Goal: Task Accomplishment & Management: Manage account settings

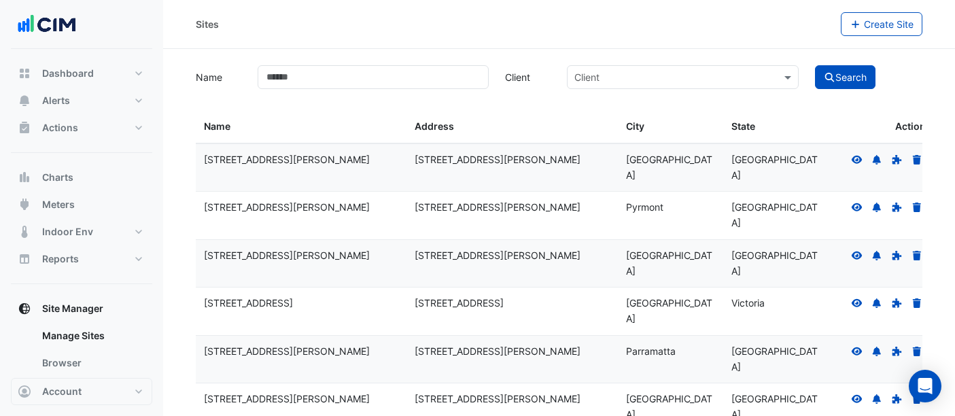
select select "**"
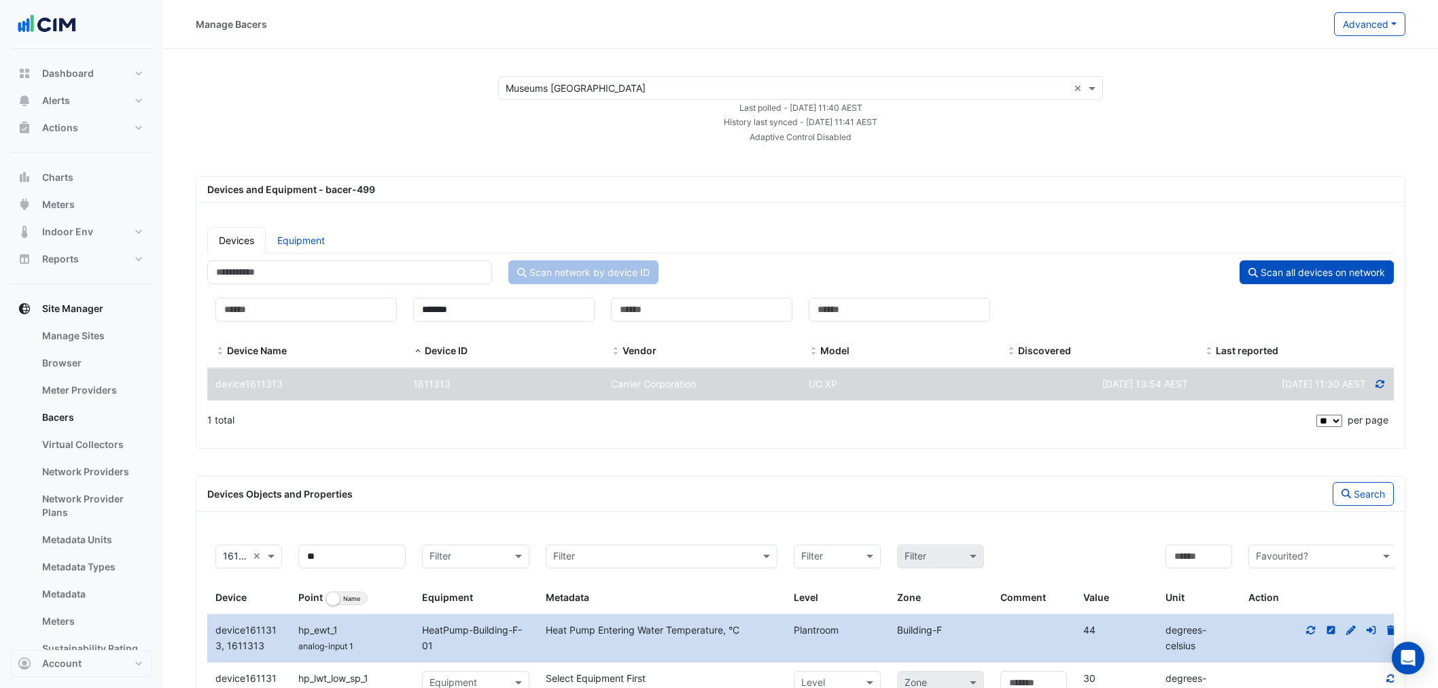
select select "**"
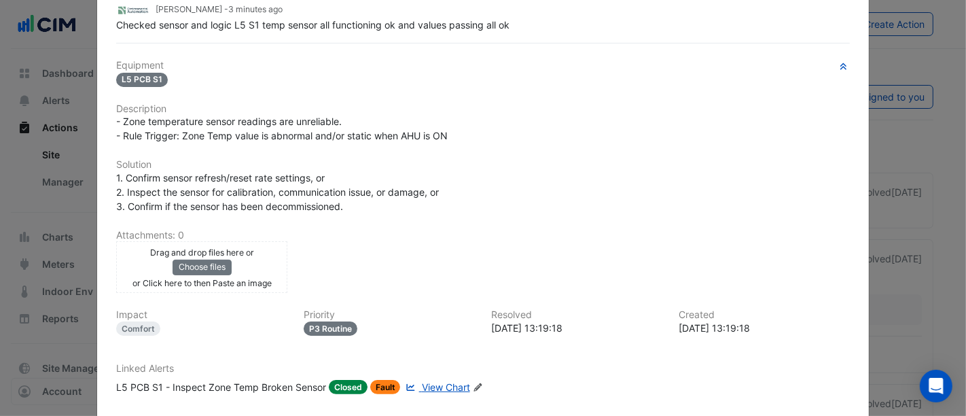
scroll to position [223, 0]
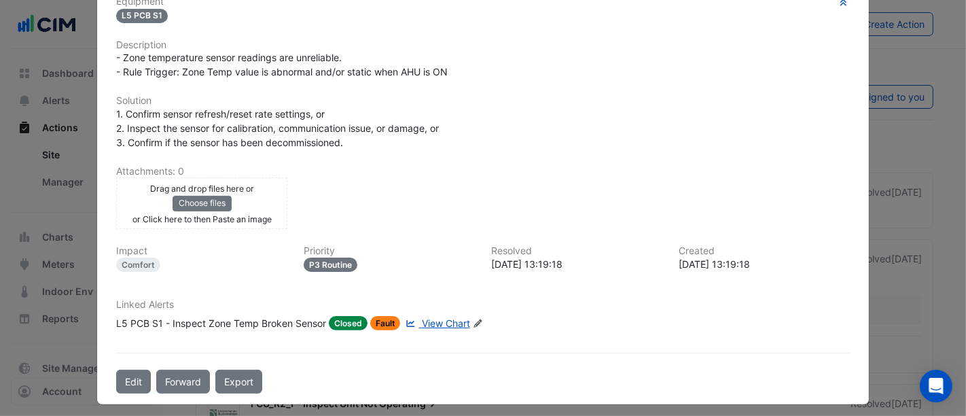
click at [186, 325] on div "Linked Alerts L5 PCB S1 - Inspect Zone Temp Broken Sensor Closed Fault View Cha…" at bounding box center [483, 320] width 750 height 42
click at [188, 317] on div "L5 PCB S1 - Inspect Zone Temp Broken Sensor" at bounding box center [221, 323] width 210 height 14
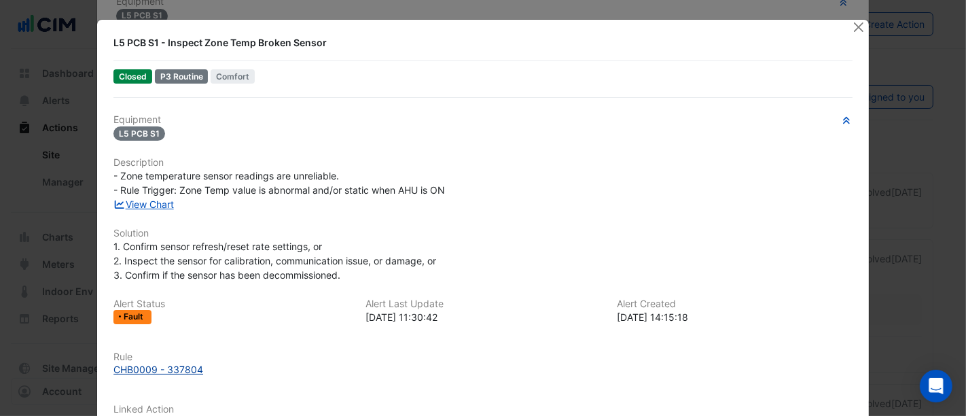
click at [130, 372] on div "CHB0009 - 337804" at bounding box center [158, 369] width 90 height 14
click at [866, 22] on ngb-modal-window "L5 PCB S1 - Inspect Zone Temp Broken Sensor Closed P3 Routine Comfort Equipment…" at bounding box center [483, 208] width 966 height 416
click at [860, 24] on button "Close" at bounding box center [859, 27] width 14 height 14
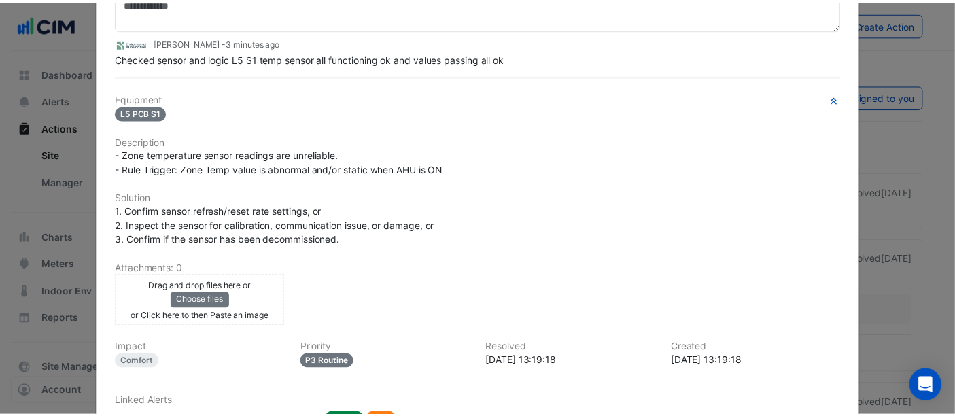
scroll to position [0, 0]
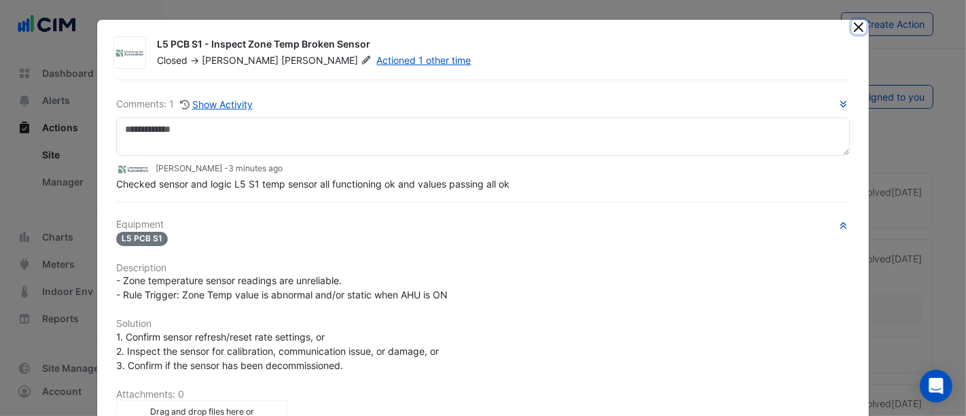
click at [860, 28] on button "Close" at bounding box center [859, 27] width 14 height 14
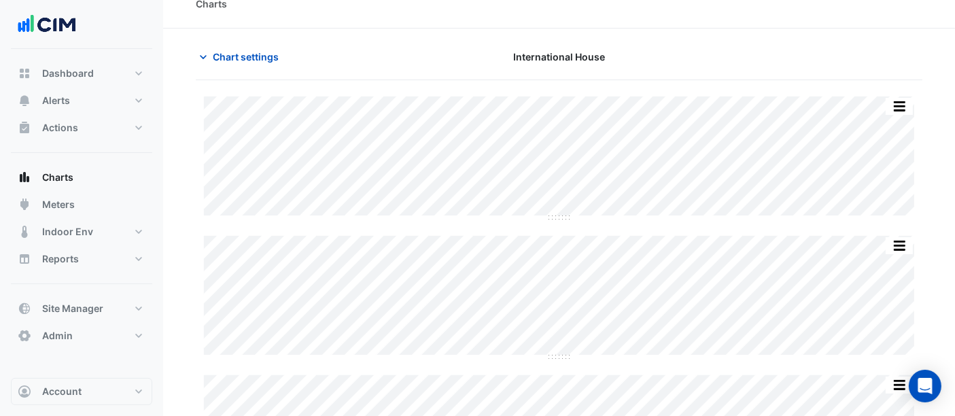
scroll to position [32, 0]
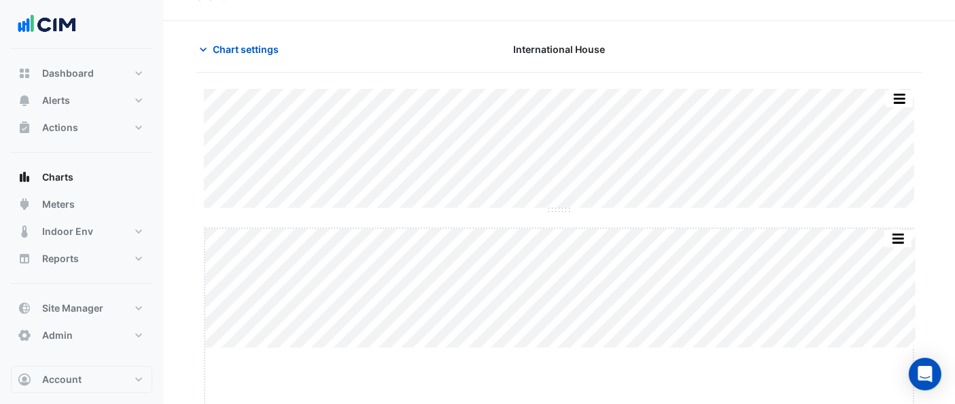
drag, startPoint x: 557, startPoint y: 345, endPoint x: 537, endPoint y: 415, distance: 72.9
click at [537, 415] on html "Charts Chart settings [GEOGRAPHIC_DATA] Split by Equip Split All Split None Pri…" at bounding box center [477, 194] width 955 height 445
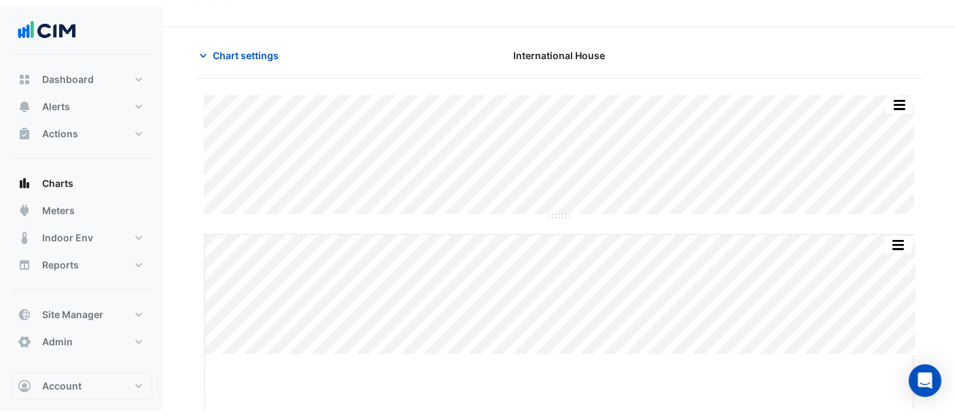
scroll to position [43, 0]
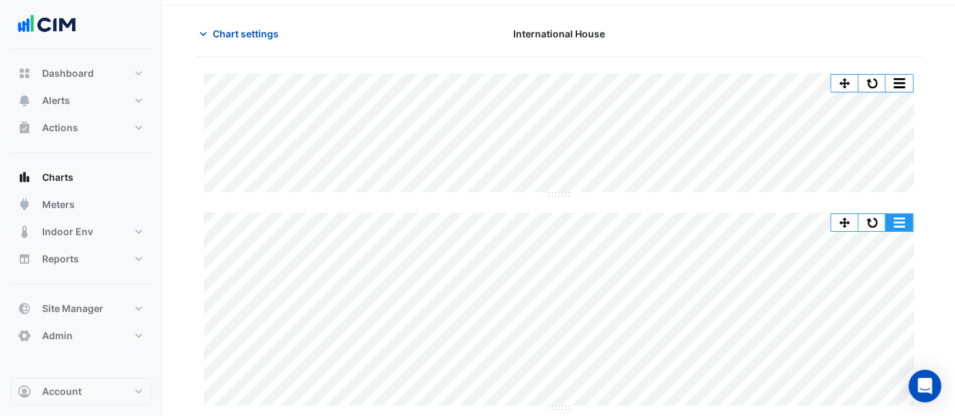
click at [887, 224] on button "button" at bounding box center [899, 222] width 27 height 17
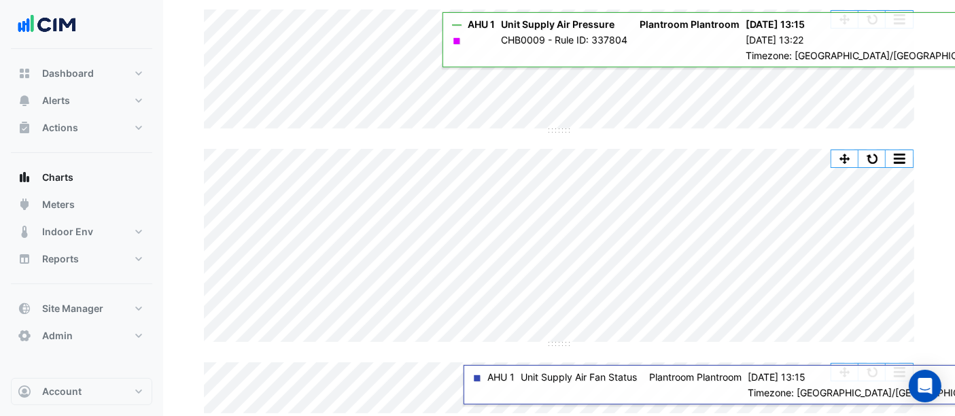
scroll to position [106, 0]
click at [720, 133] on div "Split by Equip Split All Split None Print Save as JPEG Save as PNG Pivot Data T…" at bounding box center [559, 213] width 726 height 404
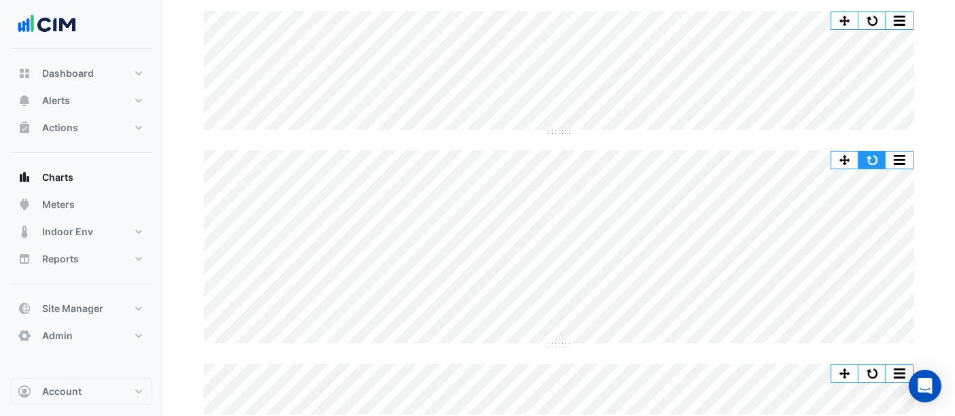
drag, startPoint x: 870, startPoint y: 152, endPoint x: 860, endPoint y: 150, distance: 9.7
click at [860, 152] on button "button" at bounding box center [871, 160] width 27 height 17
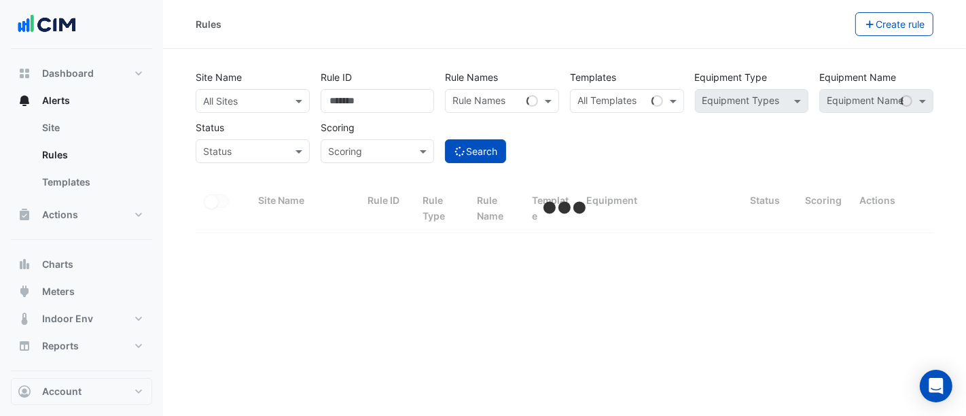
select select "**"
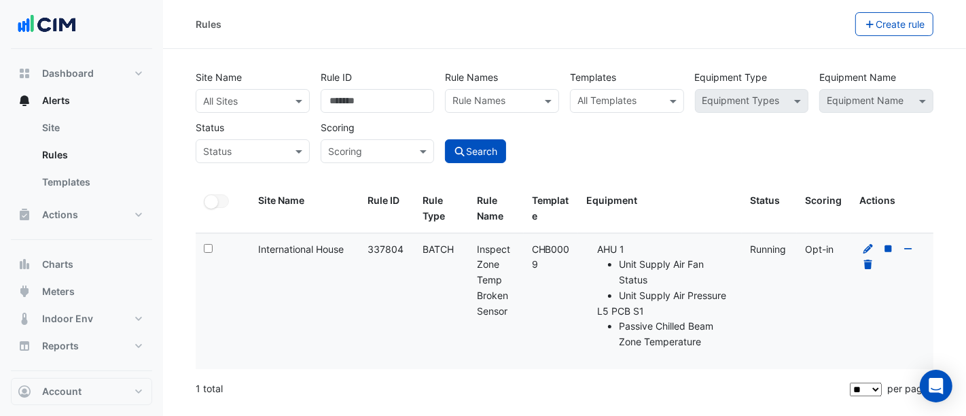
drag, startPoint x: 537, startPoint y: 262, endPoint x: 526, endPoint y: 247, distance: 17.9
click at [526, 247] on datatable-body-cell "Template: CHB0009" at bounding box center [551, 301] width 54 height 135
copy div "CHB0009"
click at [613, 94] on div "All Templates" at bounding box center [616, 100] width 90 height 21
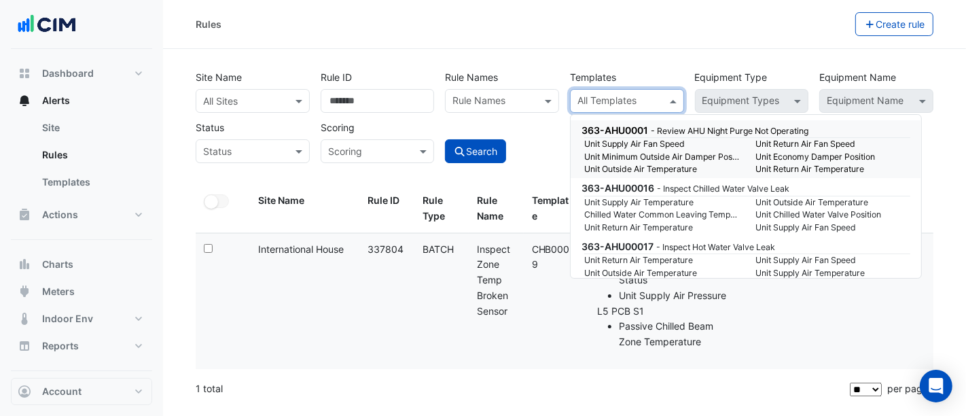
drag, startPoint x: 612, startPoint y: 99, endPoint x: 598, endPoint y: 106, distance: 16.1
click at [598, 106] on input "text" at bounding box center [620, 102] width 84 height 14
paste input "*******"
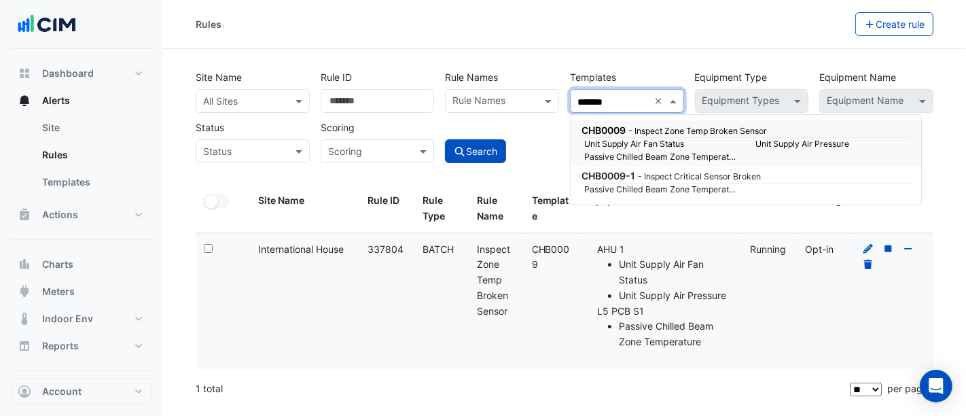
click at [632, 143] on small "Unit Supply Air Fan Status" at bounding box center [661, 144] width 171 height 12
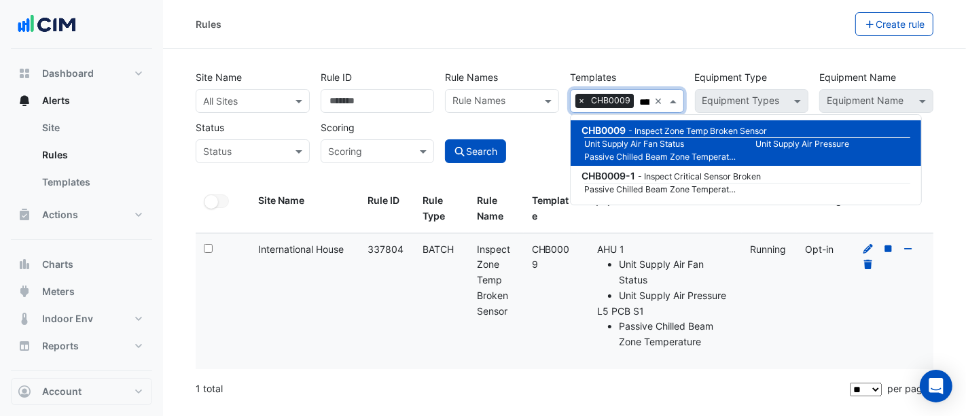
type input "*******"
click at [308, 251] on div "Site Name: International House" at bounding box center [304, 250] width 93 height 16
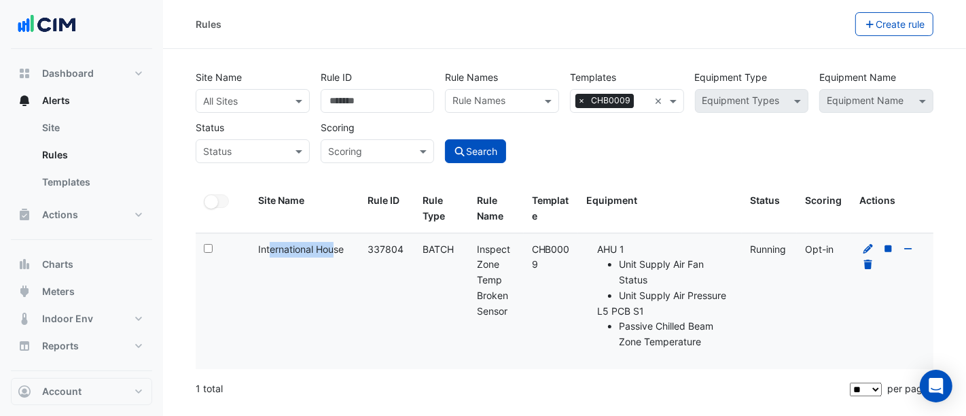
click at [308, 251] on div "Site Name: International House" at bounding box center [304, 250] width 93 height 16
copy div "International House"
click at [246, 103] on input "text" at bounding box center [239, 101] width 72 height 14
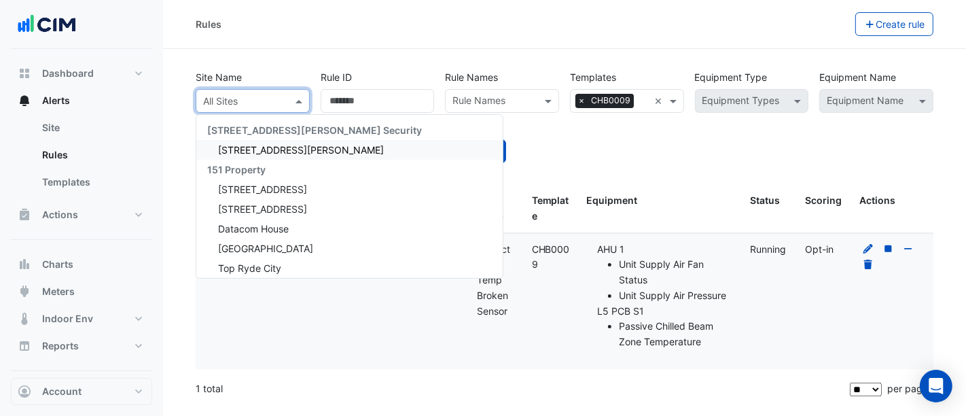
paste input "**********"
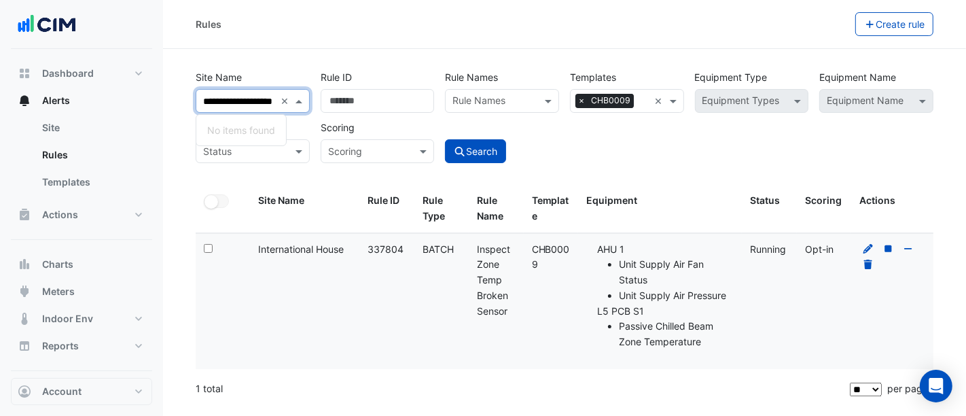
type input "**********"
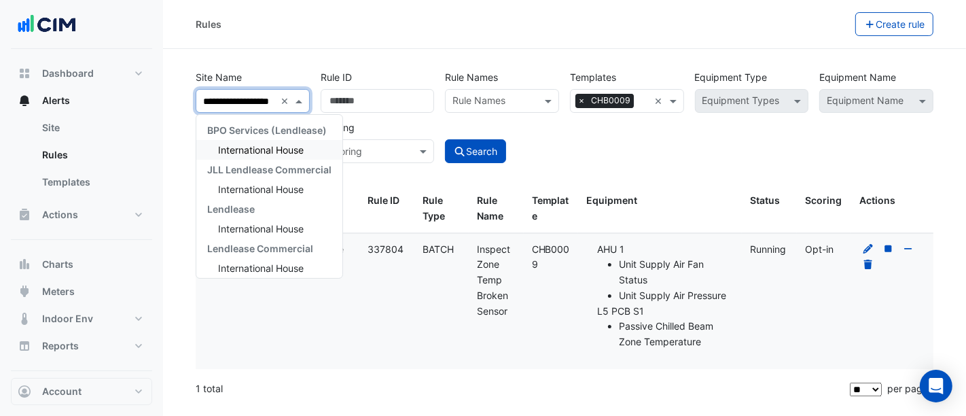
scroll to position [0, 15]
click at [270, 148] on span "International House" at bounding box center [261, 150] width 86 height 12
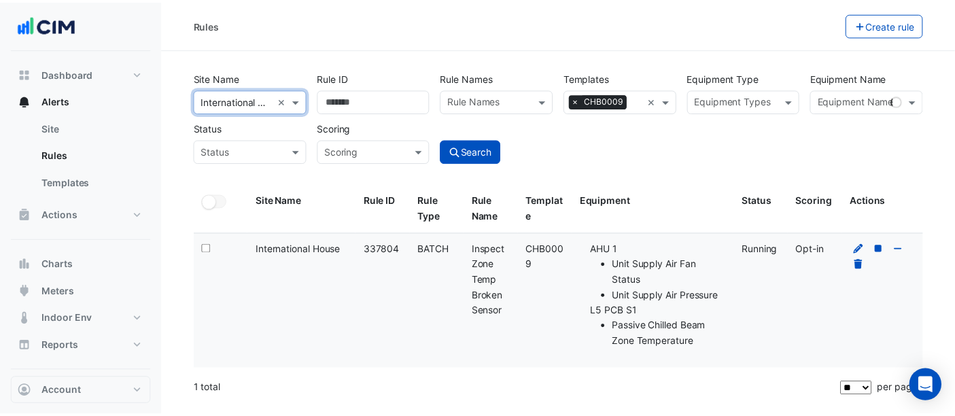
scroll to position [0, 0]
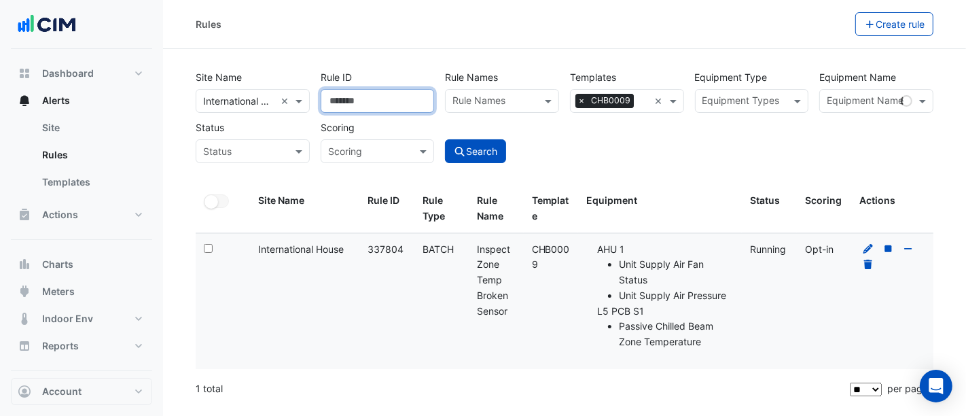
click at [338, 99] on input "******" at bounding box center [378, 101] width 114 height 24
click at [486, 145] on button "Search" at bounding box center [475, 151] width 61 height 24
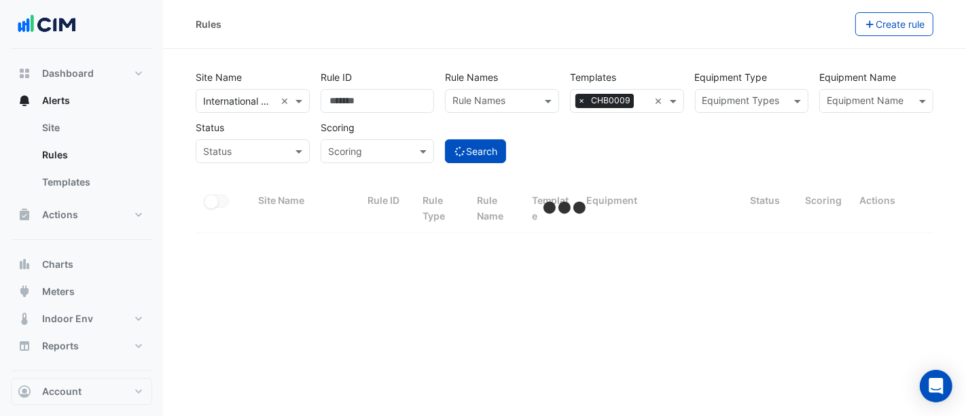
select select "**"
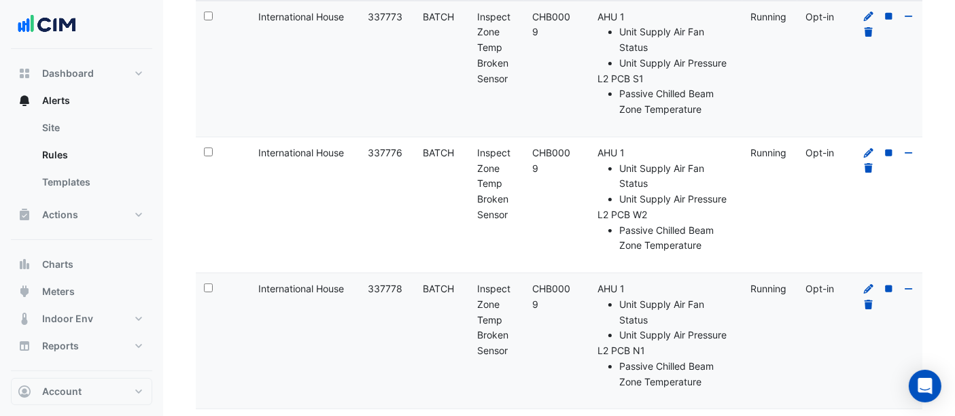
scroll to position [101, 0]
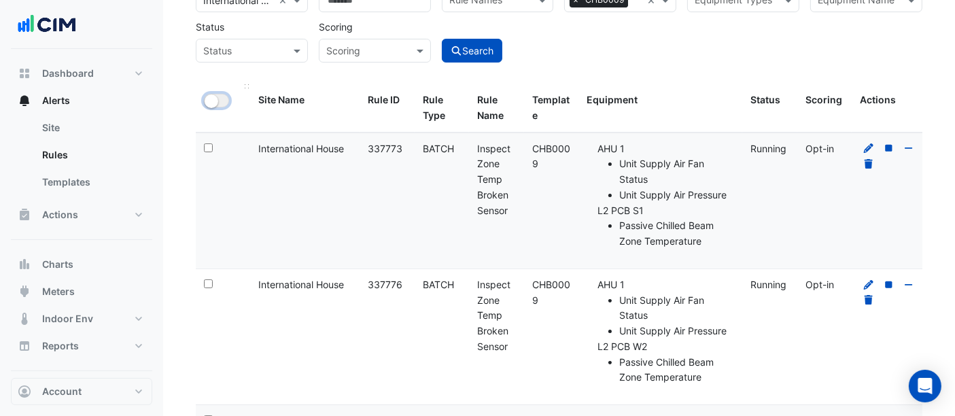
click at [211, 105] on small "button" at bounding box center [212, 101] width 14 height 14
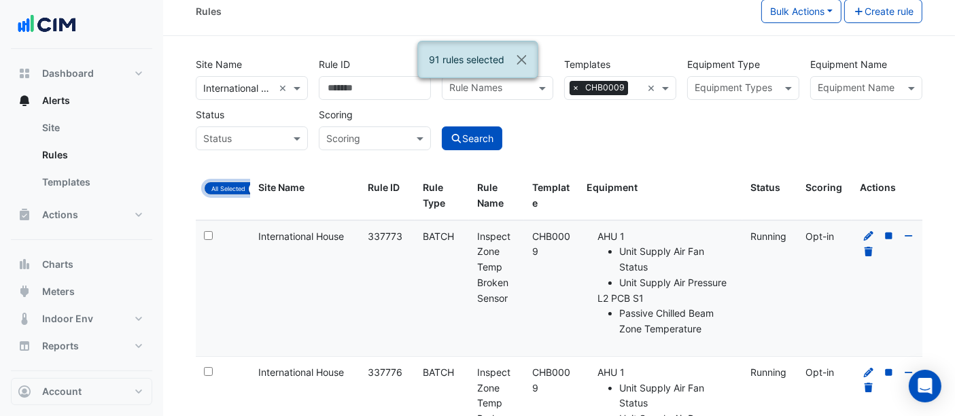
scroll to position [0, 0]
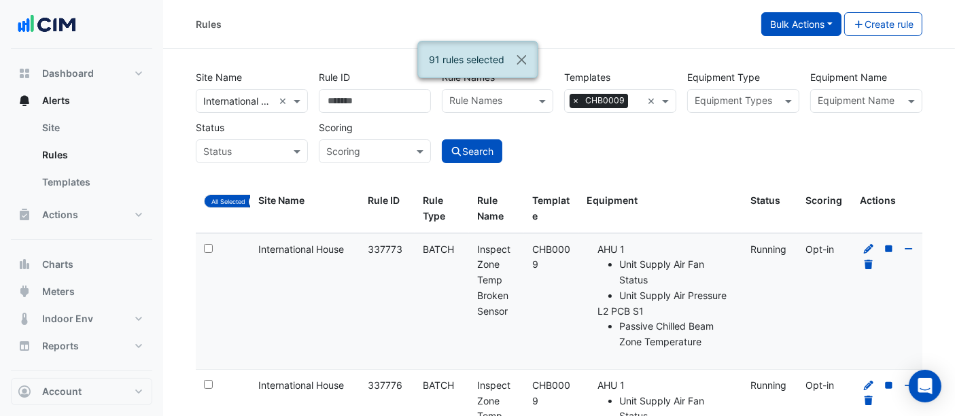
click at [784, 22] on button "Bulk Actions" at bounding box center [801, 24] width 80 height 24
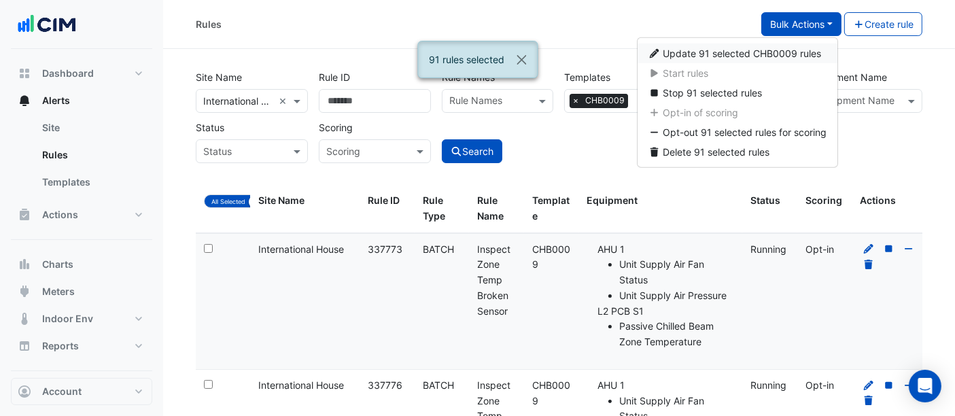
click at [680, 55] on span "Update 91 selected CHB0009 rules" at bounding box center [742, 54] width 158 height 12
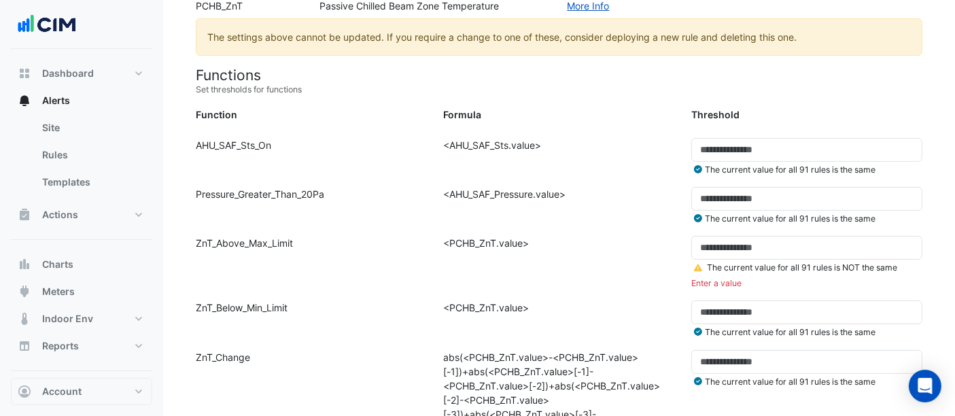
scroll to position [503, 0]
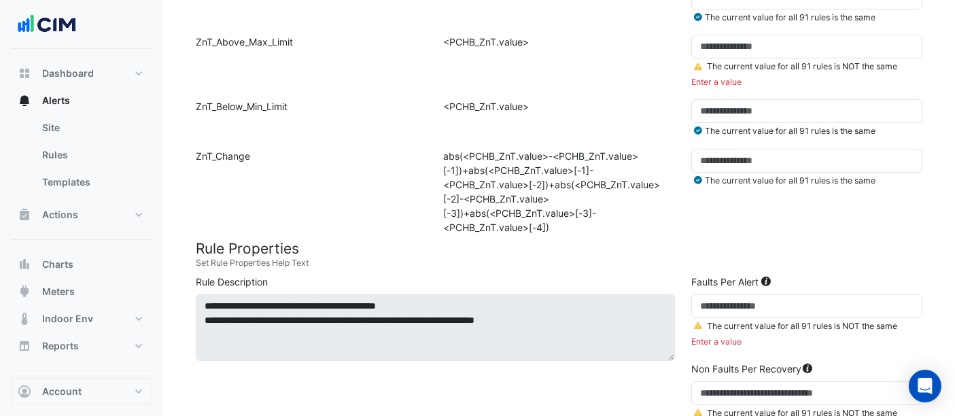
click at [699, 67] on fa-icon at bounding box center [698, 66] width 8 height 10
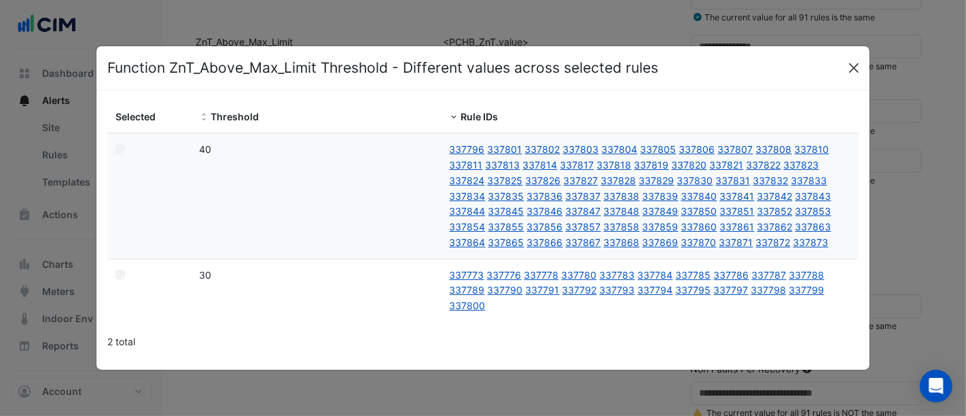
click at [845, 65] on button "Close" at bounding box center [854, 68] width 20 height 20
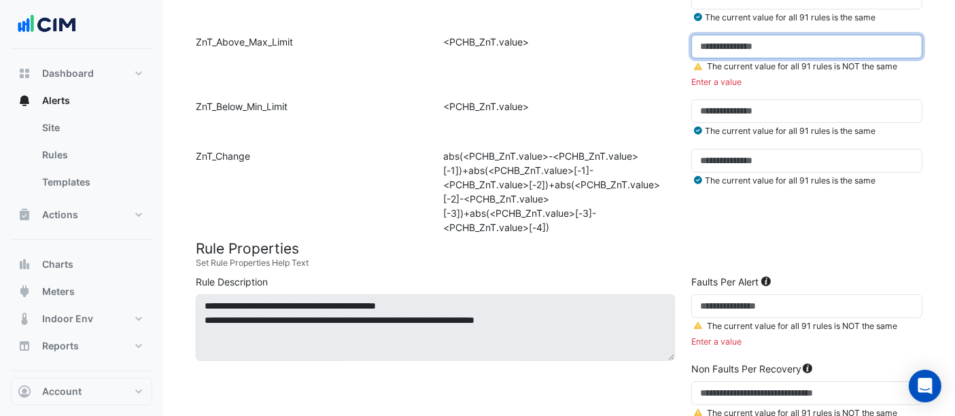
click at [773, 48] on input "number" at bounding box center [806, 47] width 231 height 24
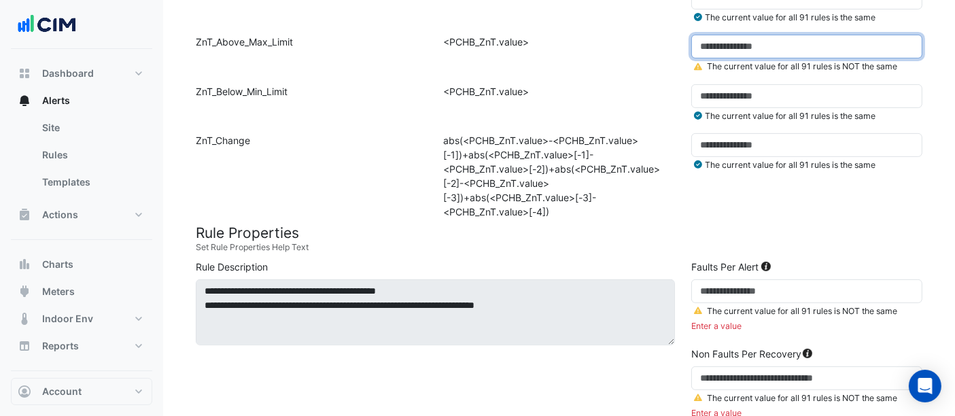
type input "**"
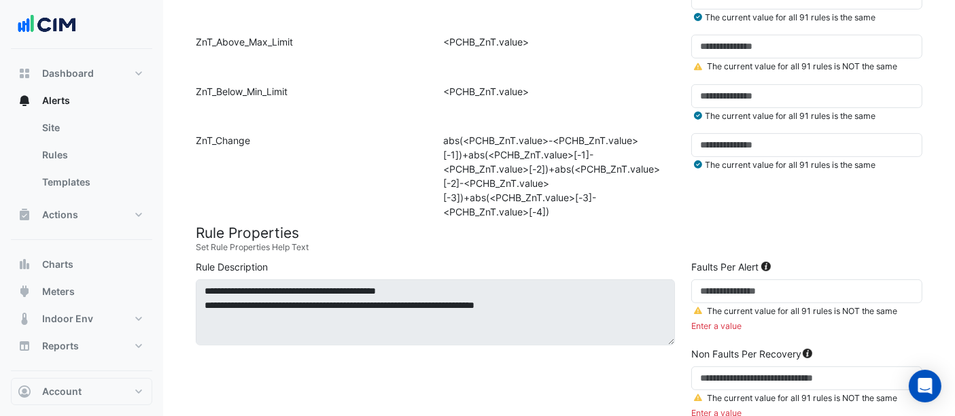
click at [703, 307] on link at bounding box center [699, 311] width 16 height 10
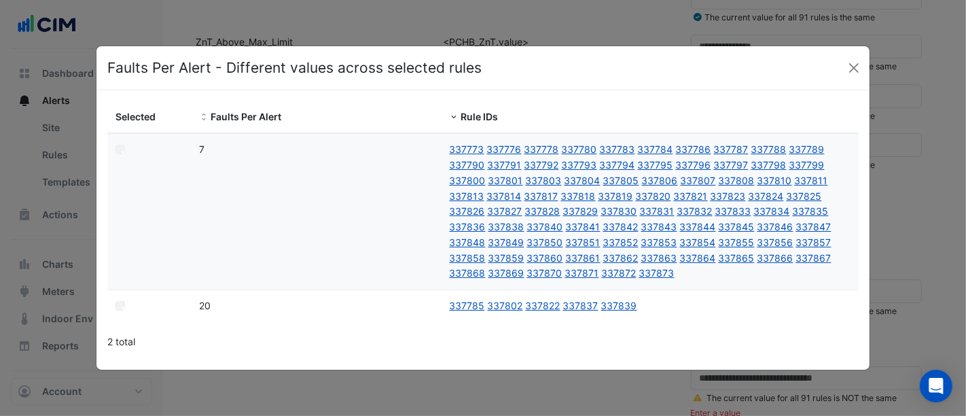
click at [701, 306] on datatable-body-cell "337785 337802 337822 337837 337839" at bounding box center [650, 306] width 417 height 32
click at [856, 67] on button "Close" at bounding box center [854, 68] width 20 height 20
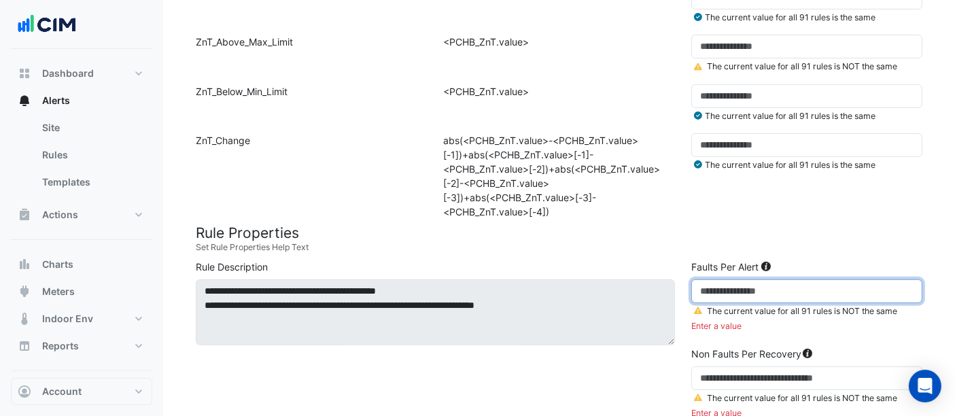
click at [752, 296] on input "number" at bounding box center [806, 291] width 231 height 24
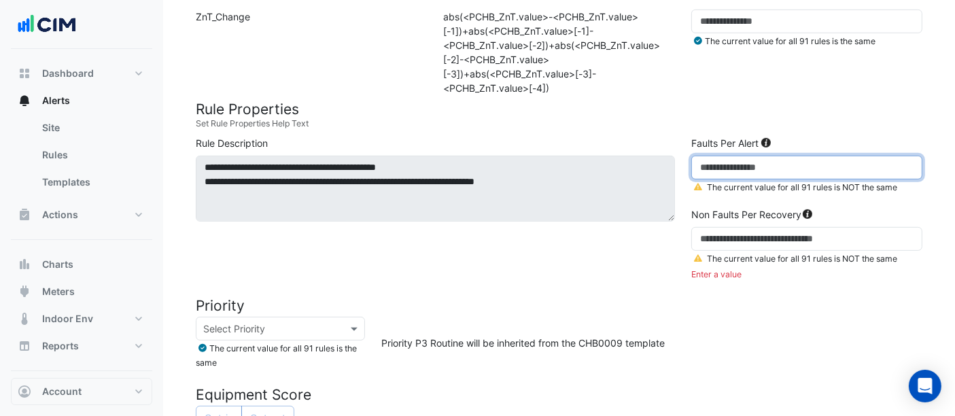
scroll to position [705, 0]
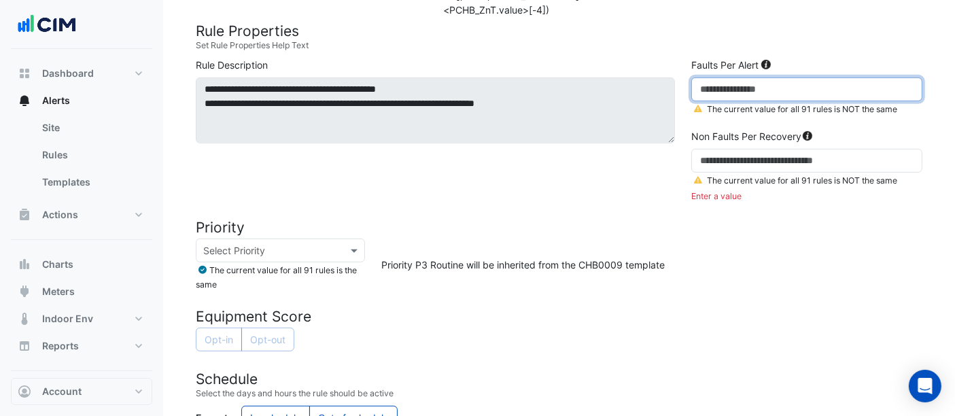
type input "**"
click at [697, 177] on icon at bounding box center [698, 180] width 8 height 7
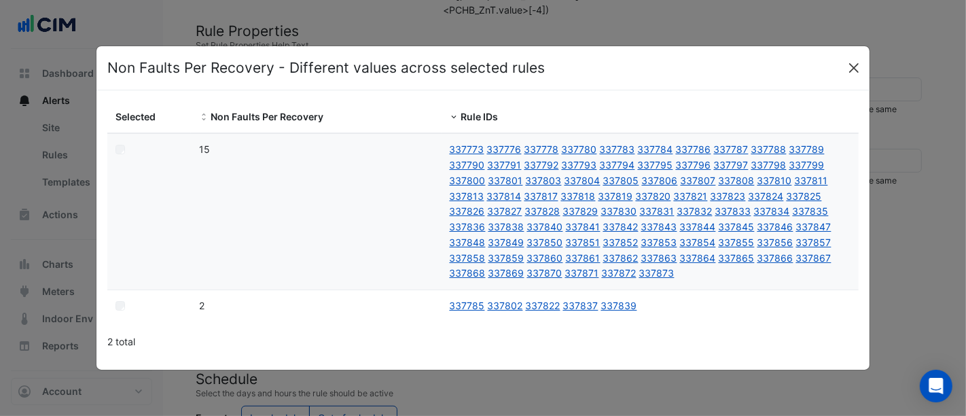
click at [856, 61] on button "Close" at bounding box center [854, 68] width 20 height 20
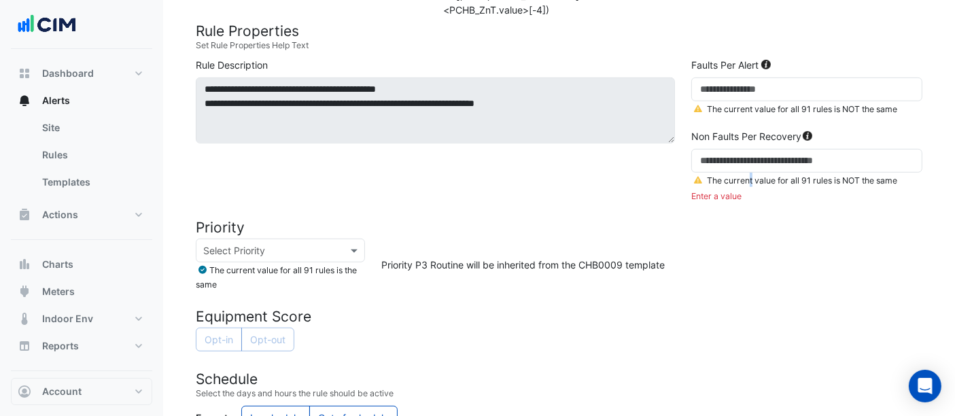
click at [749, 175] on small "The current value for all 91 rules is NOT the same" at bounding box center [794, 180] width 206 height 10
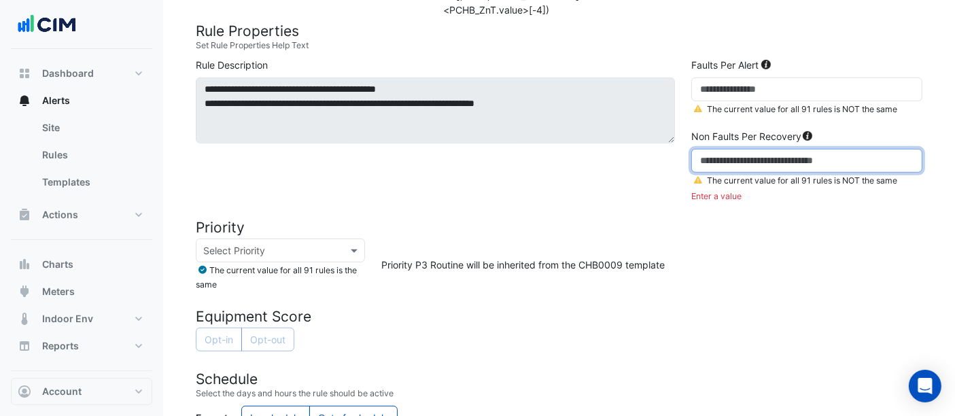
click at [746, 167] on input "number" at bounding box center [806, 161] width 231 height 24
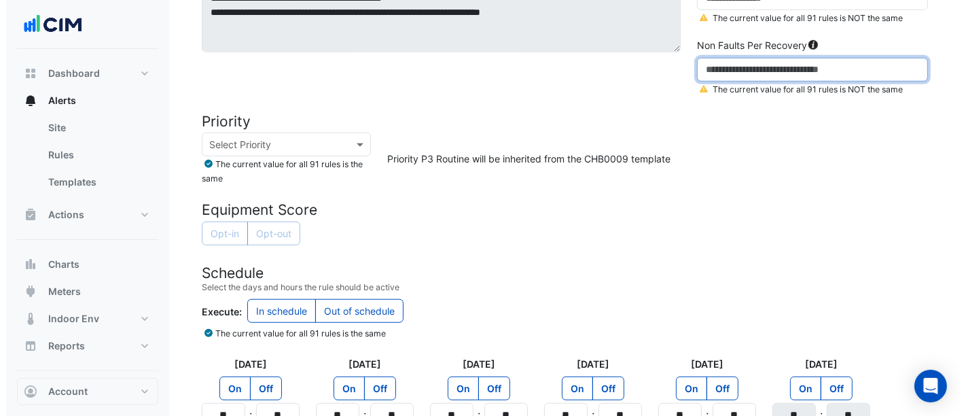
scroll to position [1030, 0]
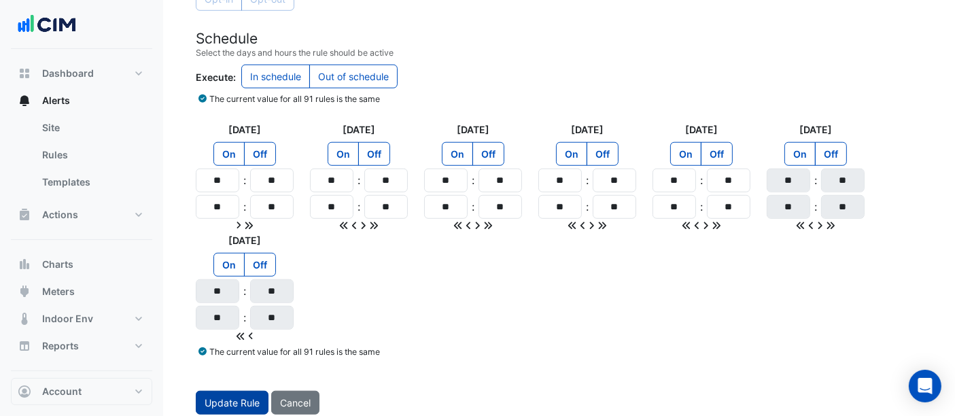
type input "*"
click at [205, 399] on button "Update Rule" at bounding box center [232, 403] width 73 height 24
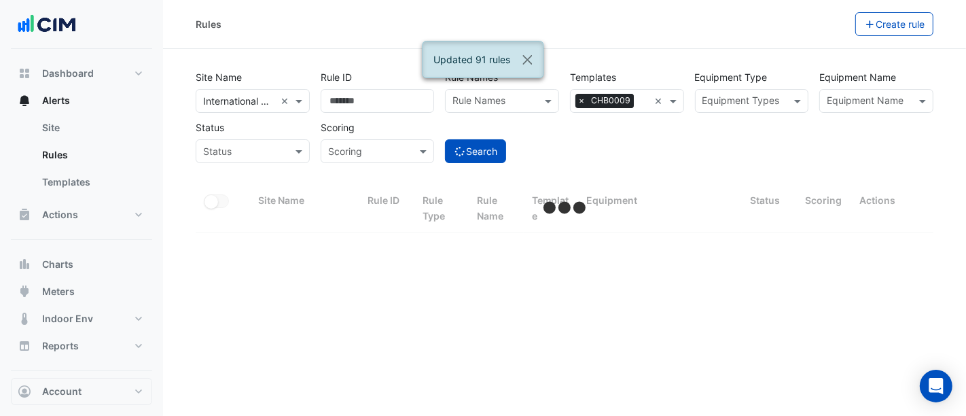
select select "**"
